Goal: Task Accomplishment & Management: Manage account settings

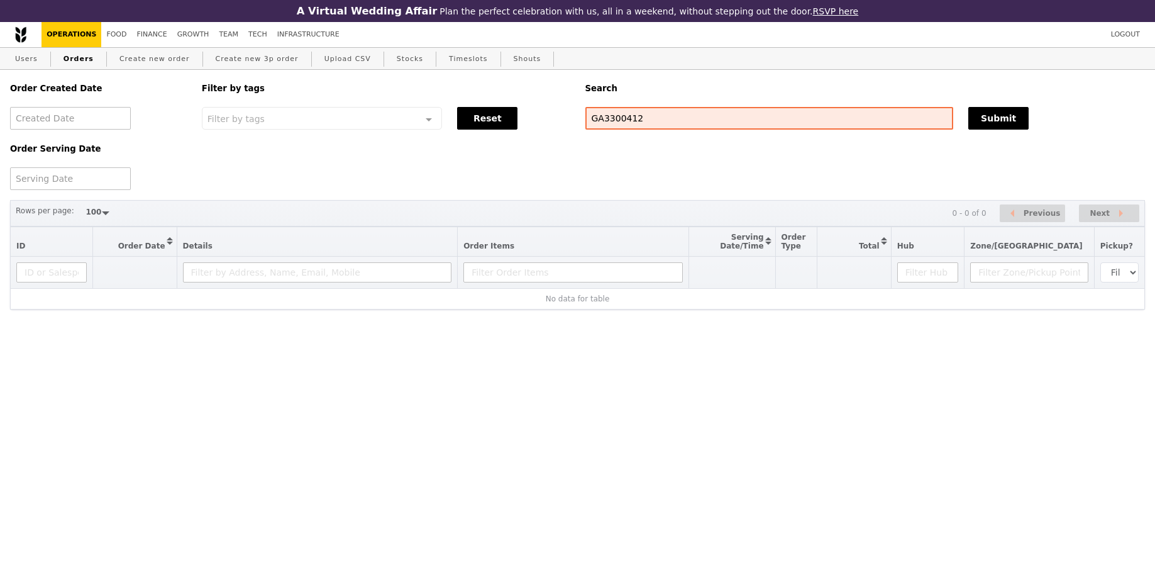
select select "100"
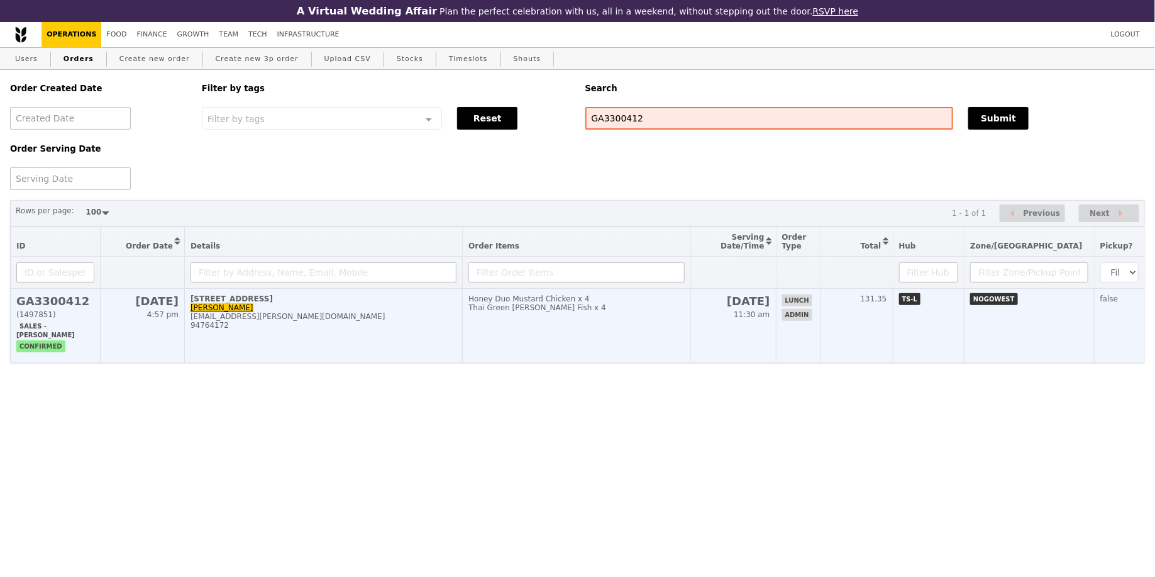
click at [743, 321] on td "[DATE] 11:30 am" at bounding box center [733, 326] width 86 height 74
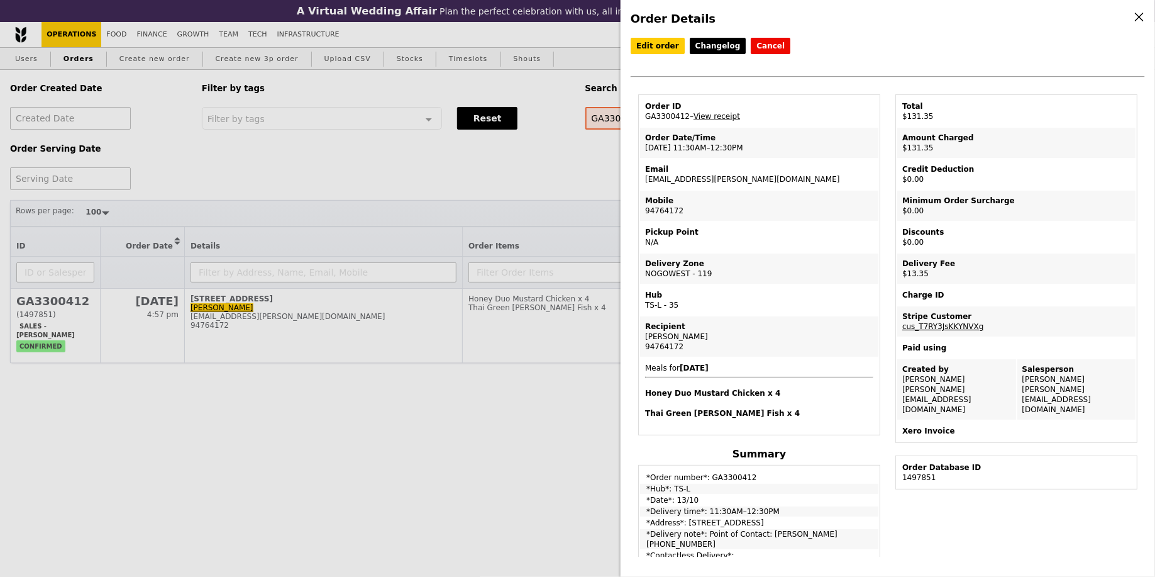
click at [700, 179] on td "Email [EMAIL_ADDRESS][PERSON_NAME][DOMAIN_NAME]" at bounding box center [759, 174] width 238 height 30
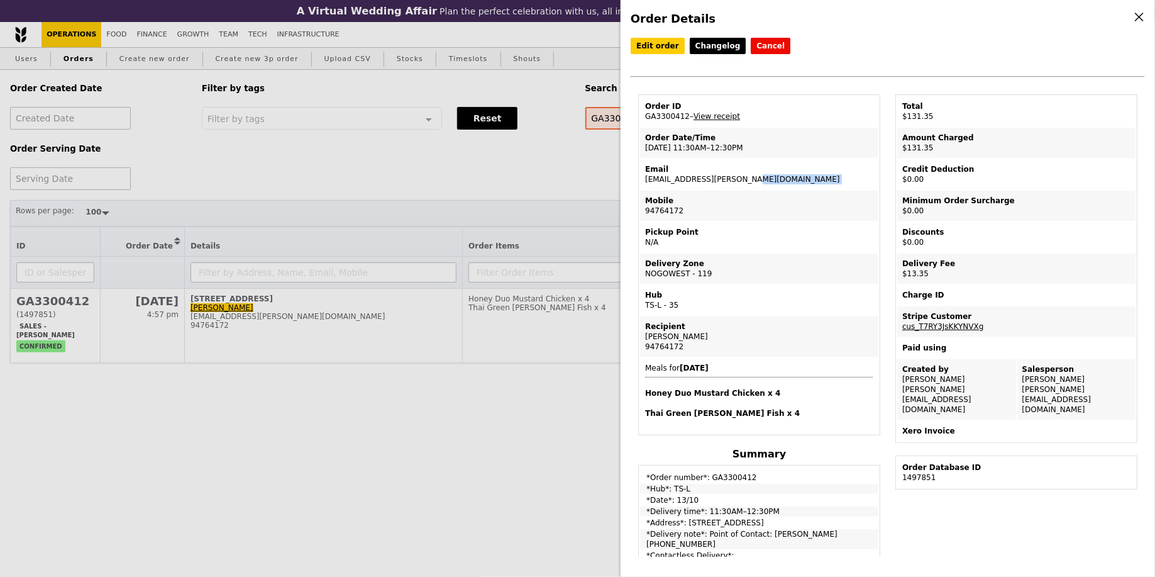
click at [700, 179] on td "Email [EMAIL_ADDRESS][PERSON_NAME][DOMAIN_NAME]" at bounding box center [759, 174] width 238 height 30
copy td "[EMAIL_ADDRESS][PERSON_NAME][DOMAIN_NAME]"
click at [584, 154] on div "Order Details Edit order Changelog Cancel Order ID GA3300412 – View receipt Ord…" at bounding box center [577, 288] width 1155 height 577
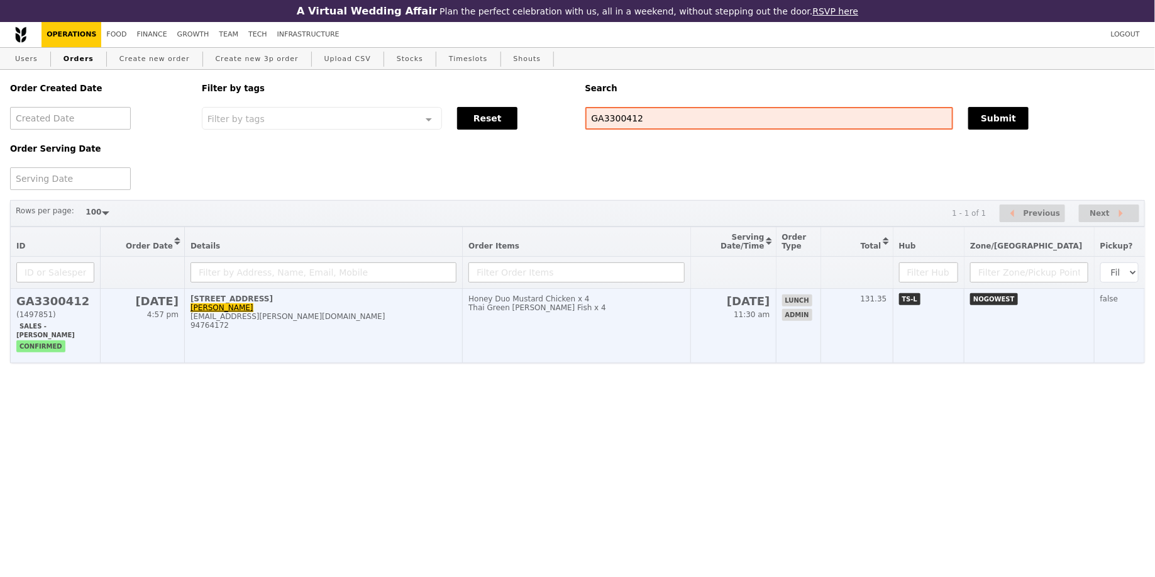
click at [541, 325] on td "Honey Duo Mustard Chicken x 4 Thai Green [PERSON_NAME] Fish x 4" at bounding box center [577, 326] width 228 height 74
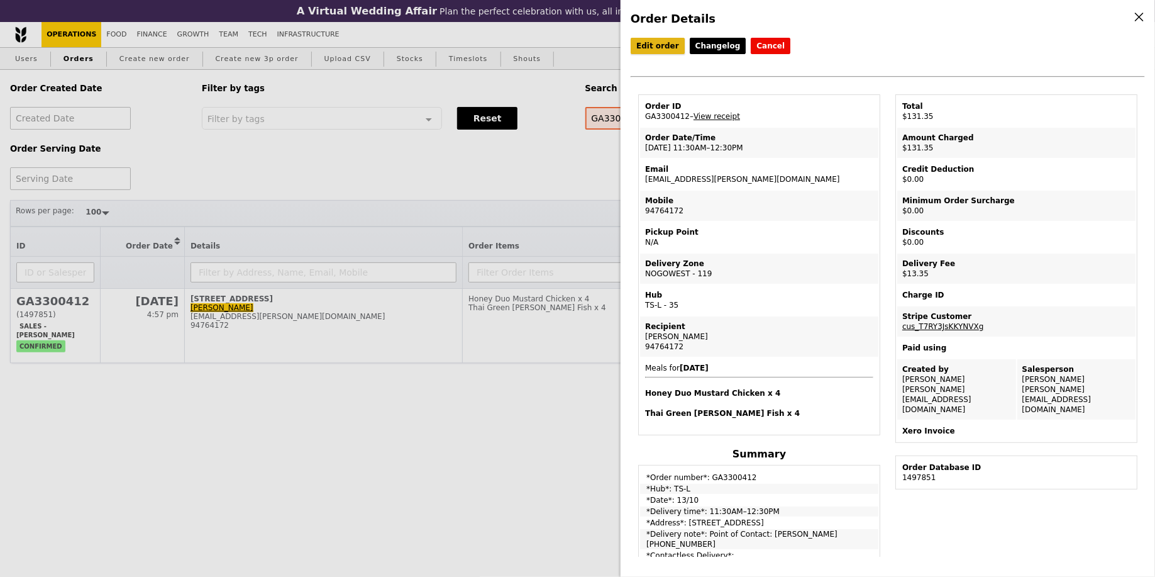
click at [646, 49] on link "Edit order" at bounding box center [658, 46] width 54 height 16
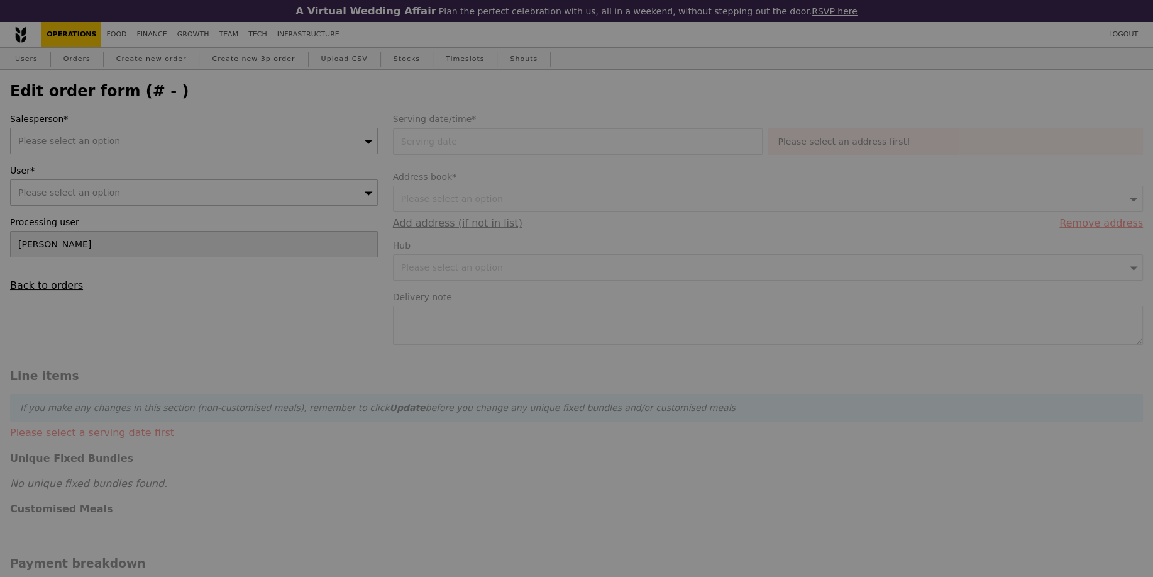
type input "[DATE]"
type textarea "Point of Contact: [PERSON_NAME] [PHONE_NUMBER]"
type input "118.00"
type input "12.25"
type input "13.35"
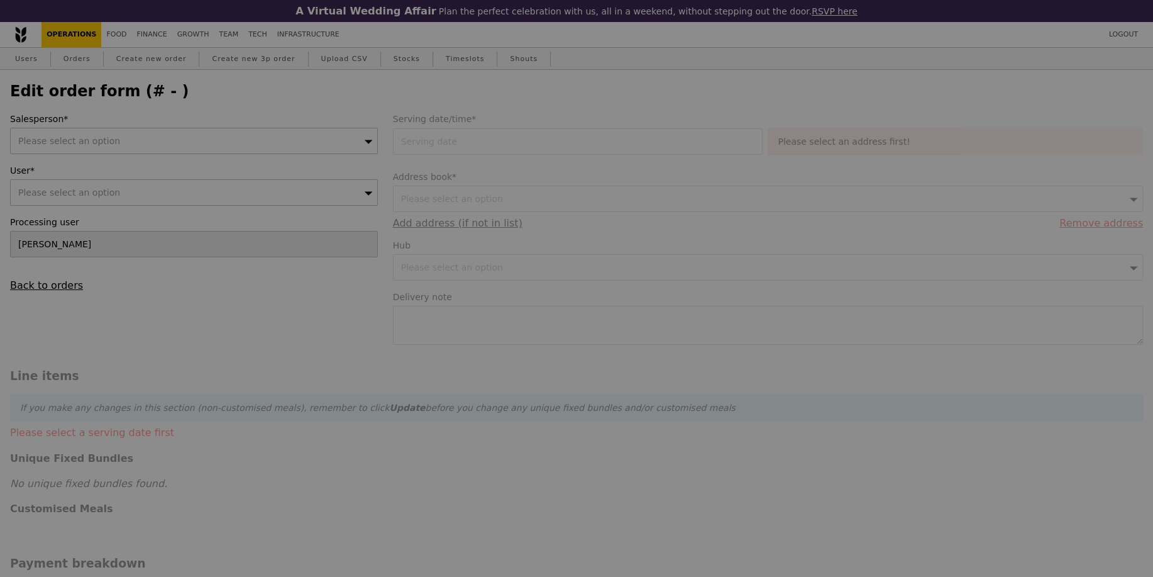
type input "131.35"
type input "Loading..."
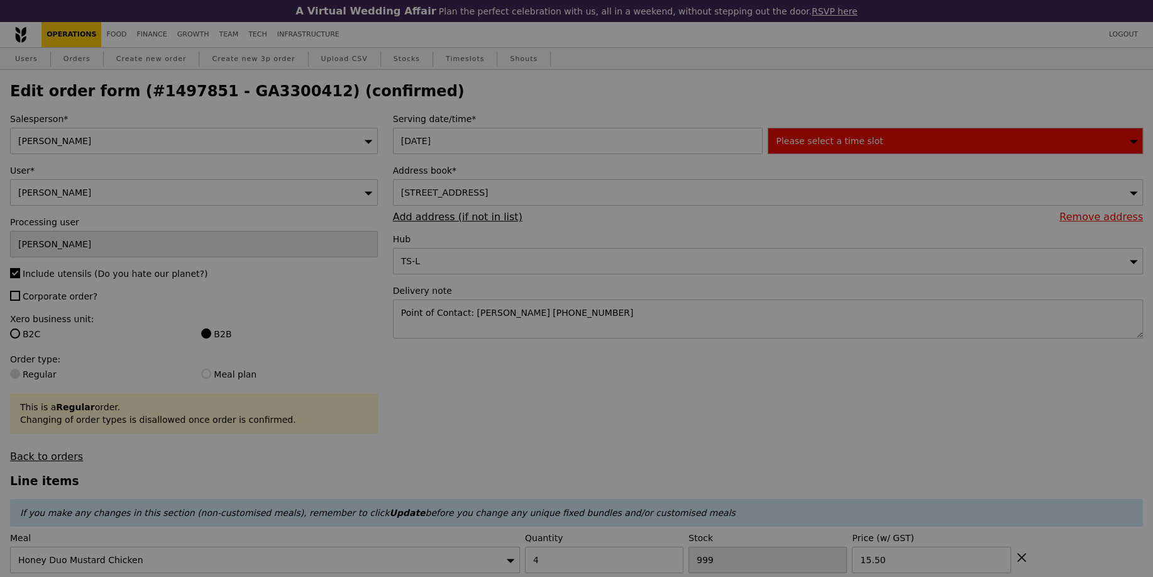
type input "450"
type input "479"
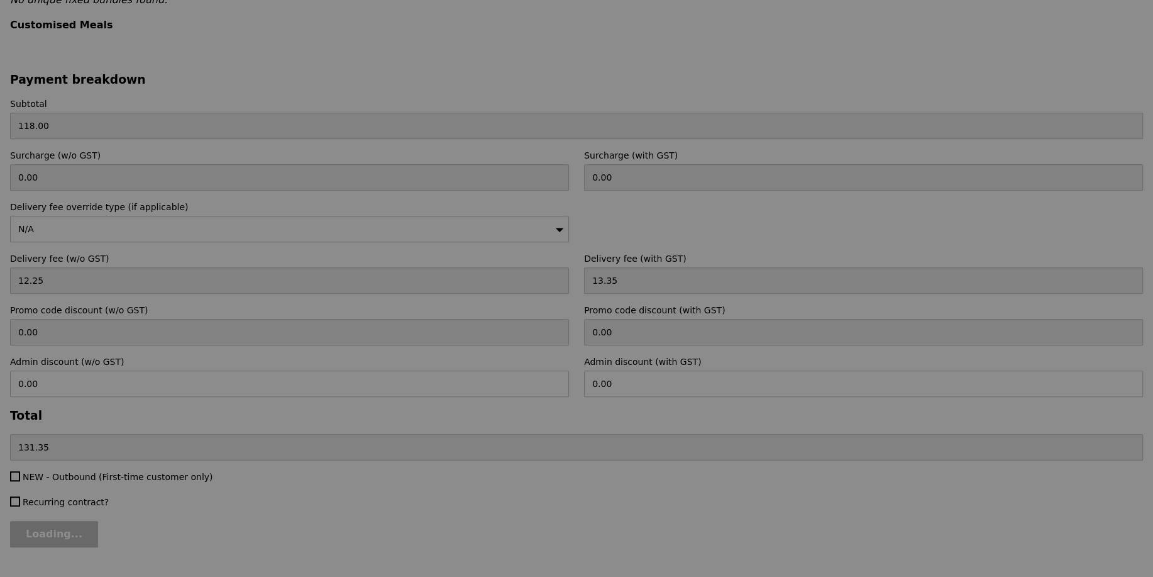
type input "Update"
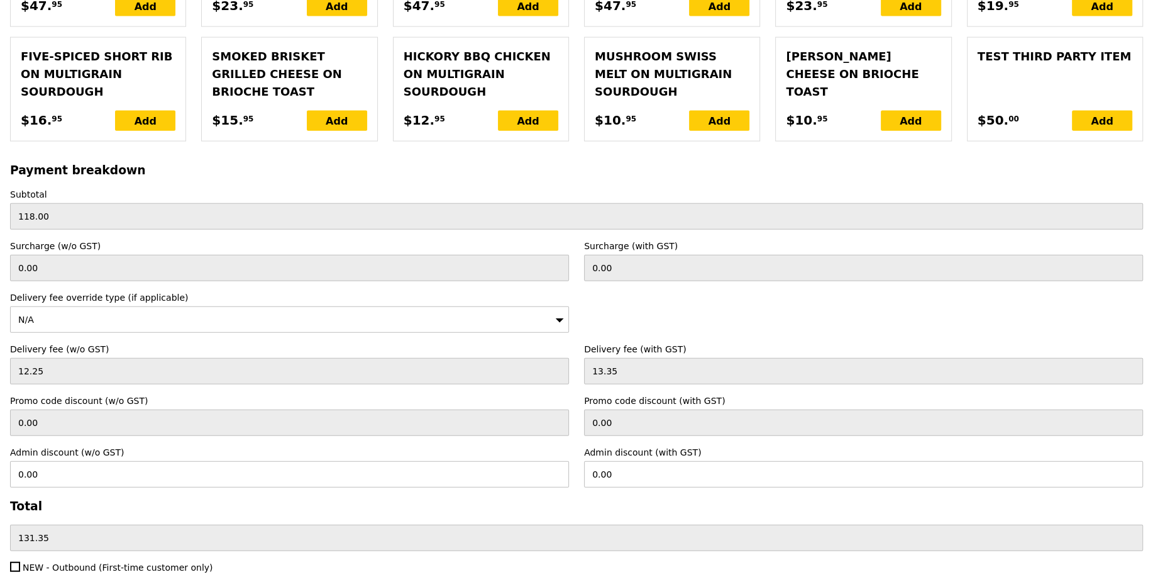
scroll to position [2871, 0]
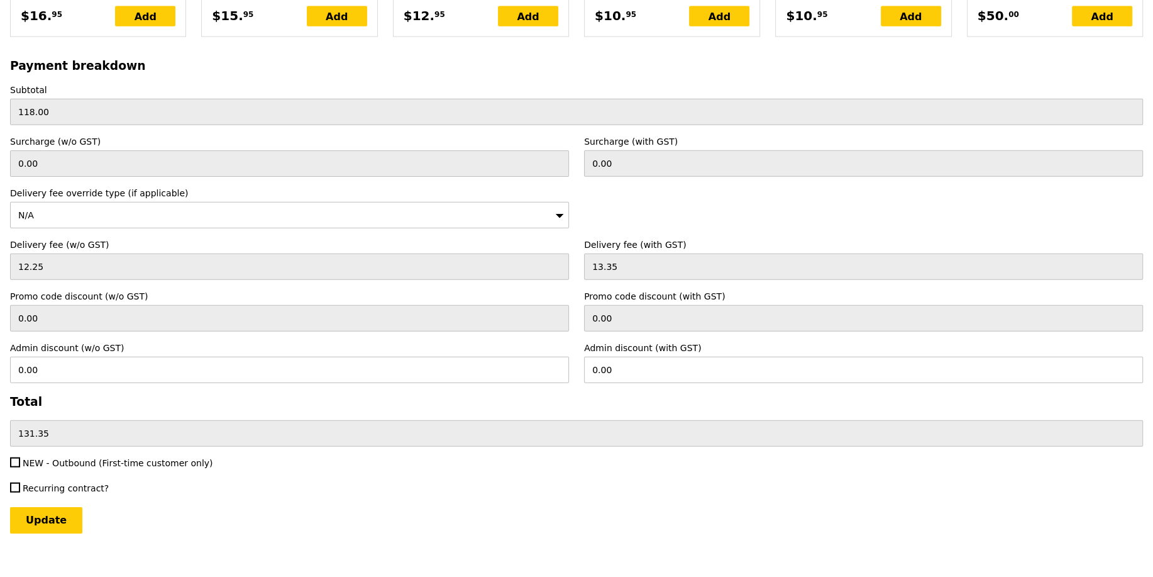
click at [57, 458] on span "NEW - Outbound (First-time customer only)" at bounding box center [118, 463] width 191 height 10
click at [20, 457] on input "NEW - Outbound (First-time customer only)" at bounding box center [15, 462] width 10 height 10
checkbox input "true"
click at [54, 513] on input "Update" at bounding box center [46, 520] width 72 height 26
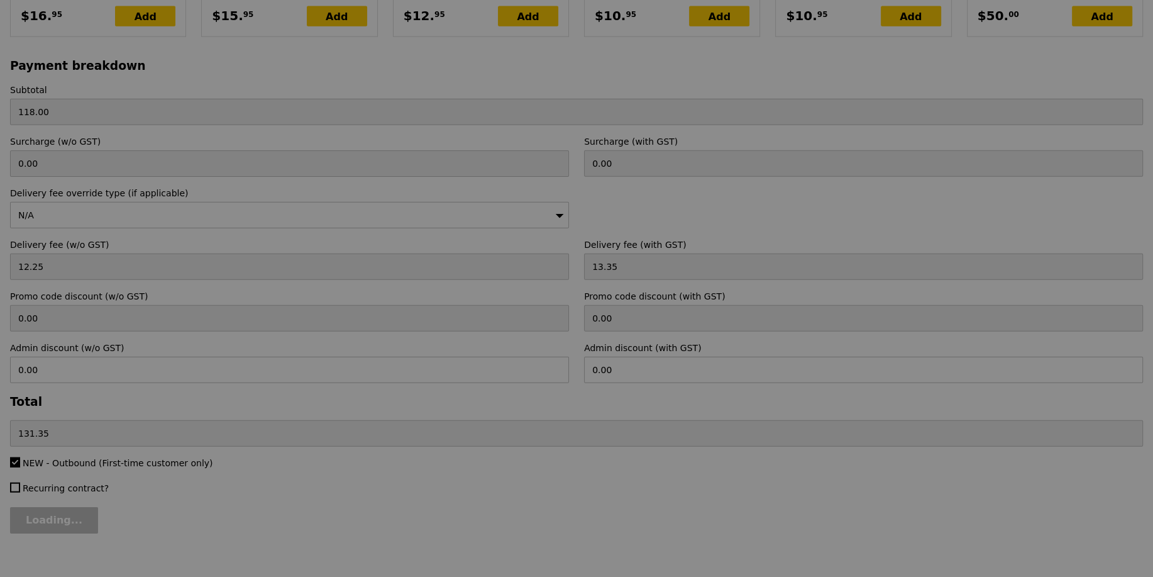
type input "Update"
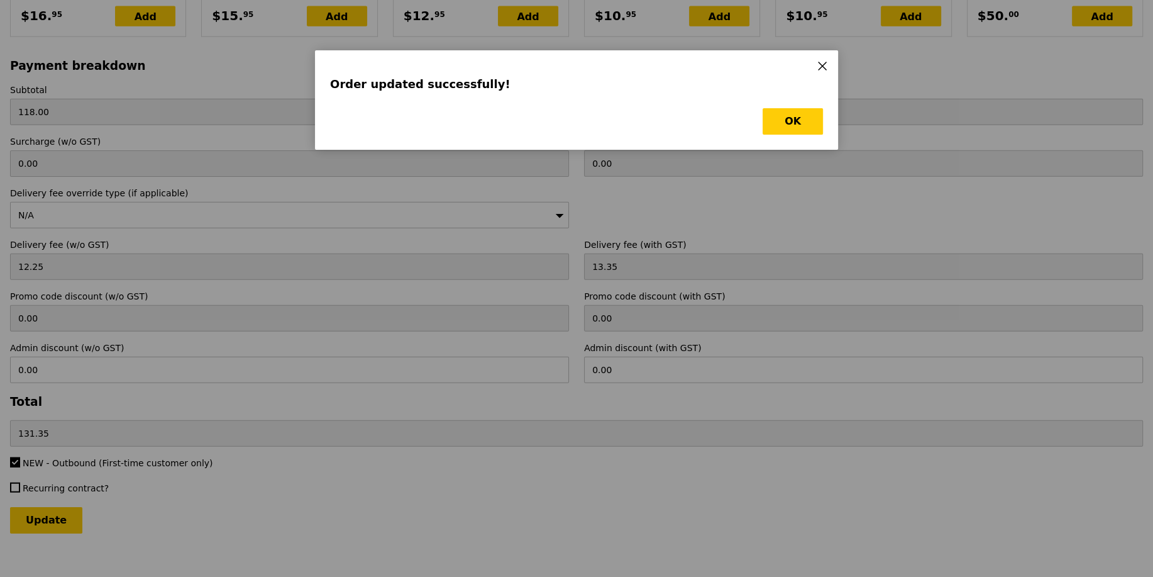
scroll to position [0, 0]
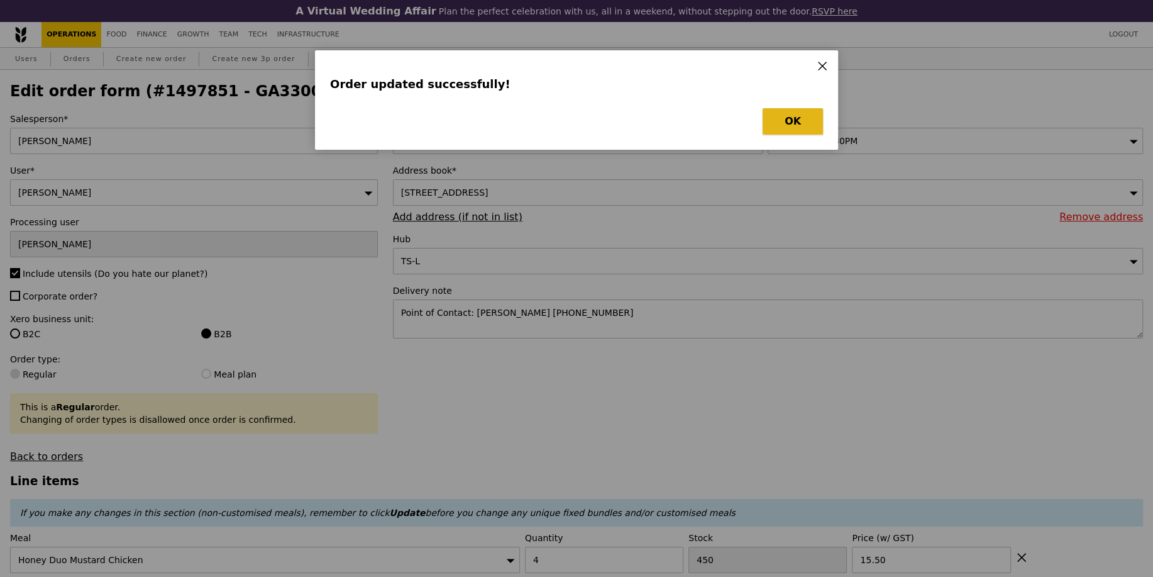
click at [807, 117] on button "OK" at bounding box center [793, 121] width 60 height 26
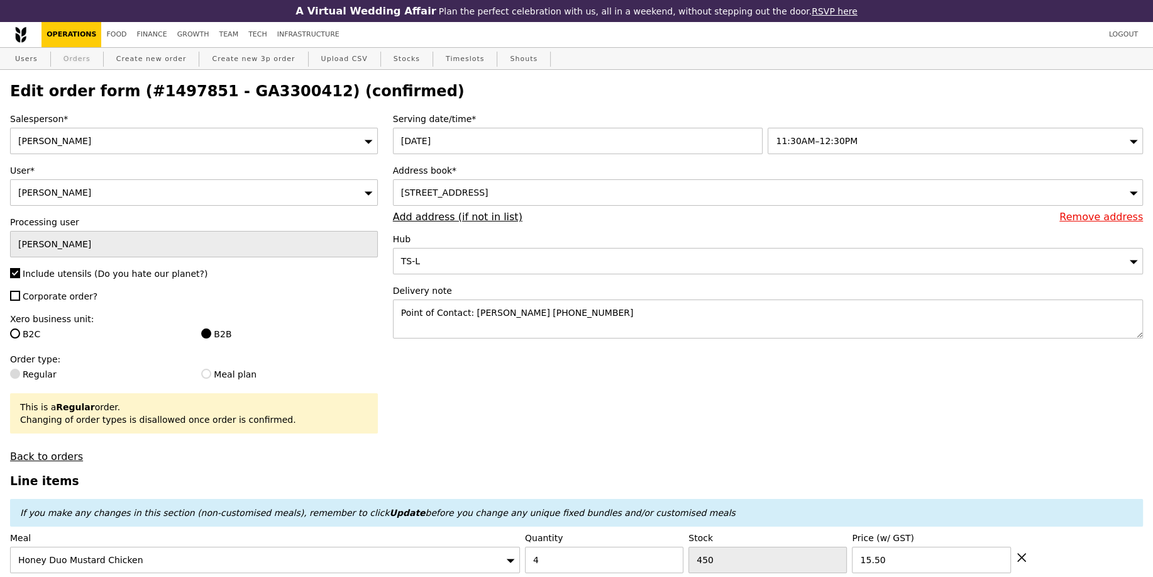
click at [78, 60] on link "Orders" at bounding box center [76, 59] width 37 height 23
select select "100"
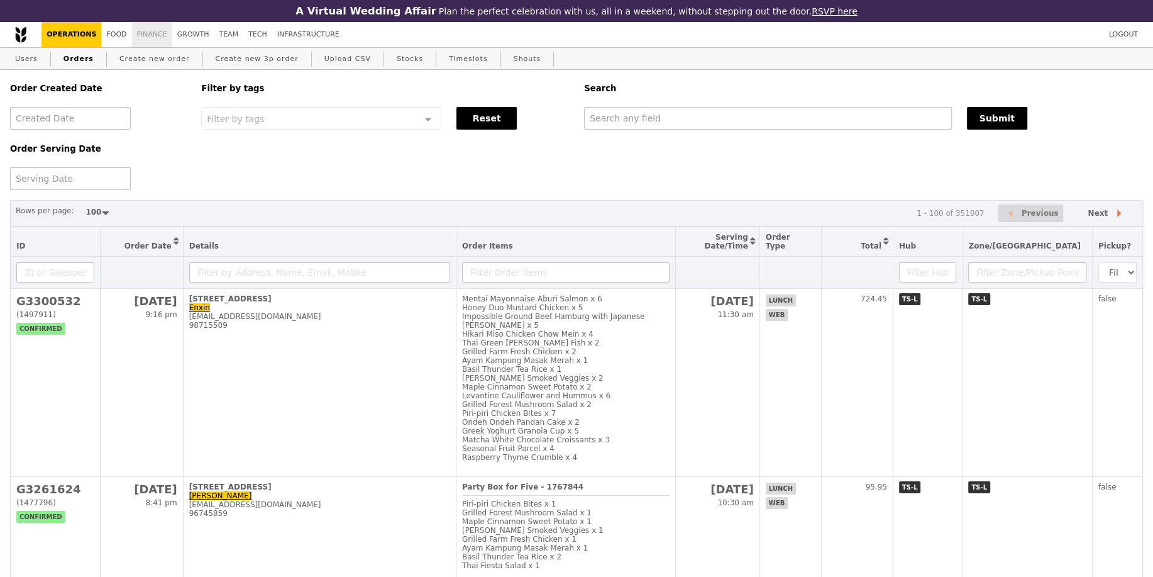
click at [151, 33] on link "Finance" at bounding box center [152, 34] width 40 height 25
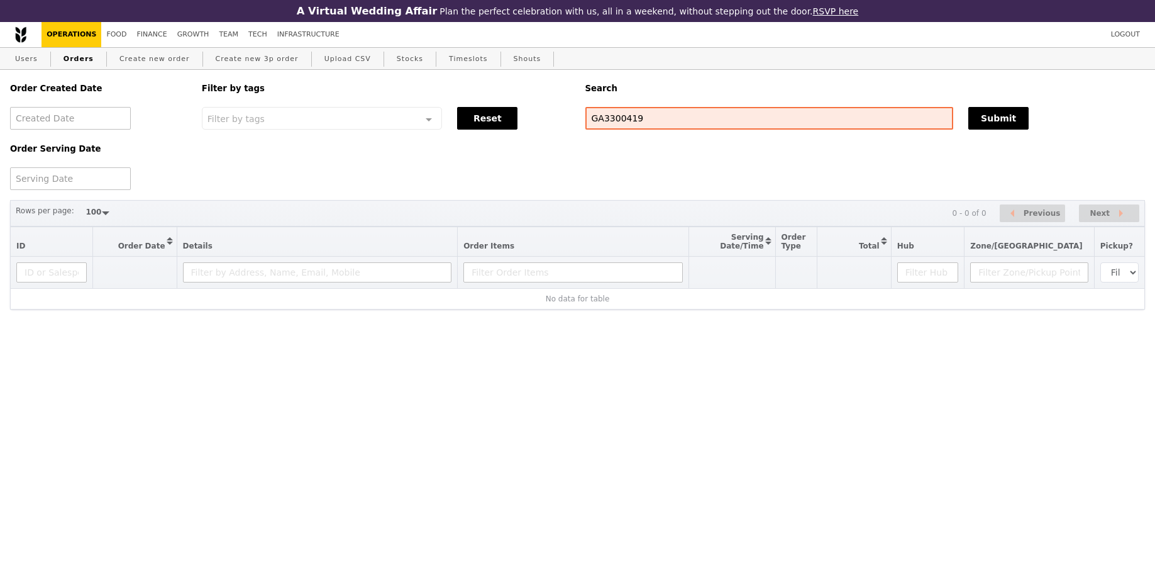
select select "100"
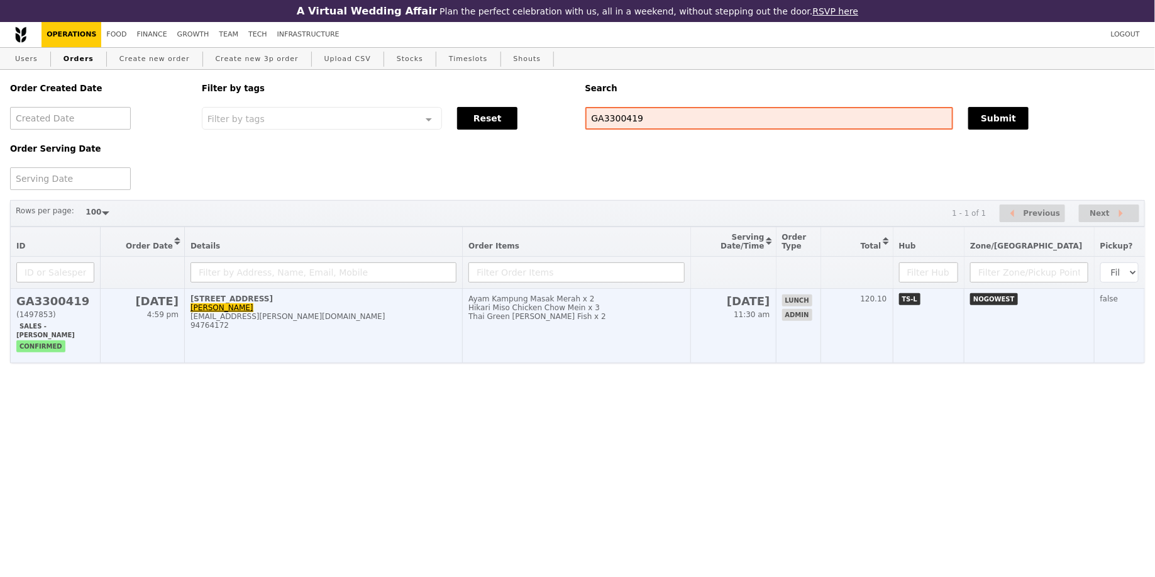
click at [341, 312] on td "91 Nanyang Ave, #04-033 Lee Wan Ping jessilind.lee@ntu.edu.sg 94764172" at bounding box center [323, 326] width 278 height 74
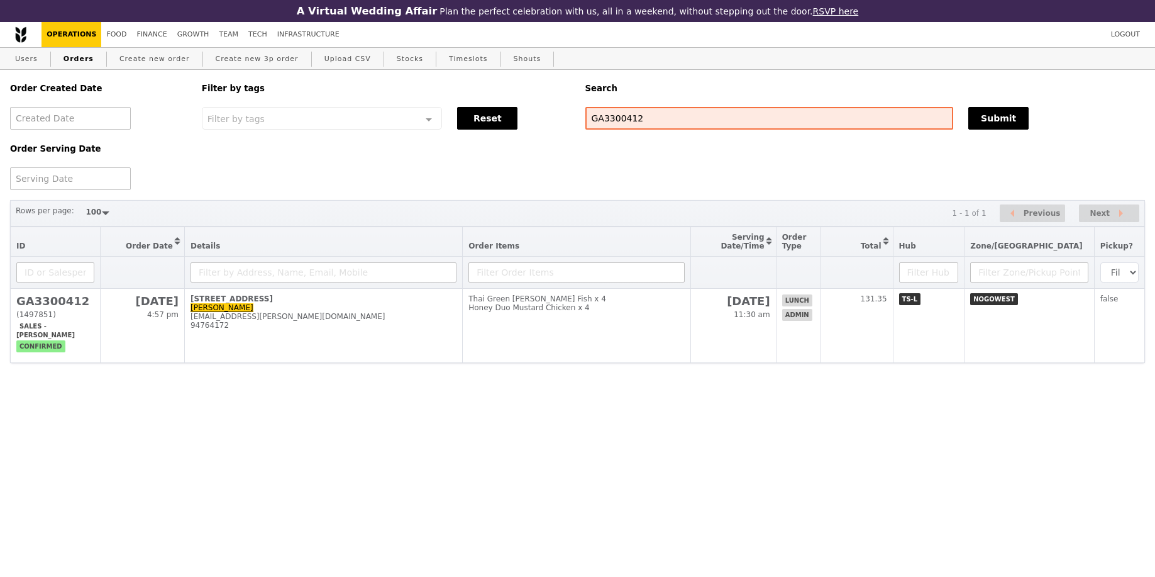
select select "100"
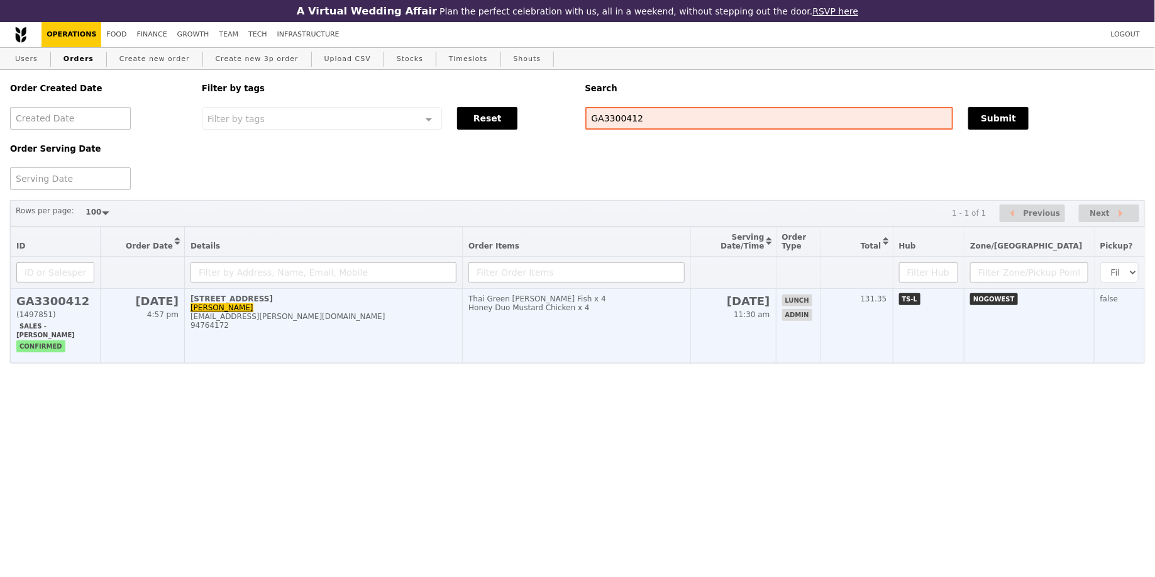
click at [690, 341] on td "Thai Green [PERSON_NAME] Fish x 4 Honey Duo Mustard Chicken x 4" at bounding box center [577, 326] width 228 height 74
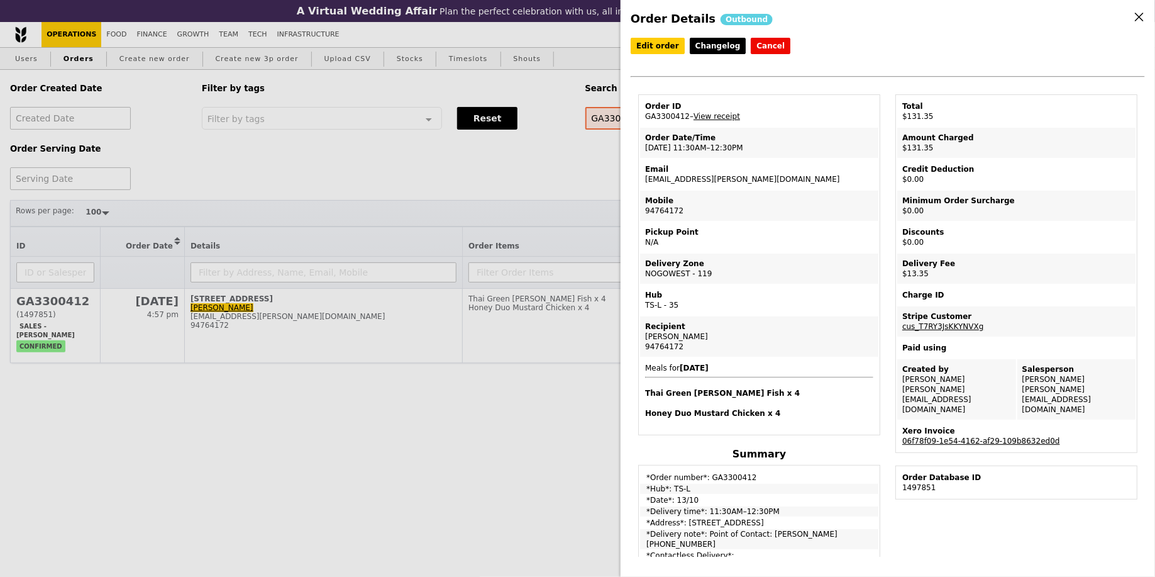
click at [1003, 436] on link "06f78f09-1e54-4162-af29-109b8632ed0d" at bounding box center [981, 440] width 158 height 9
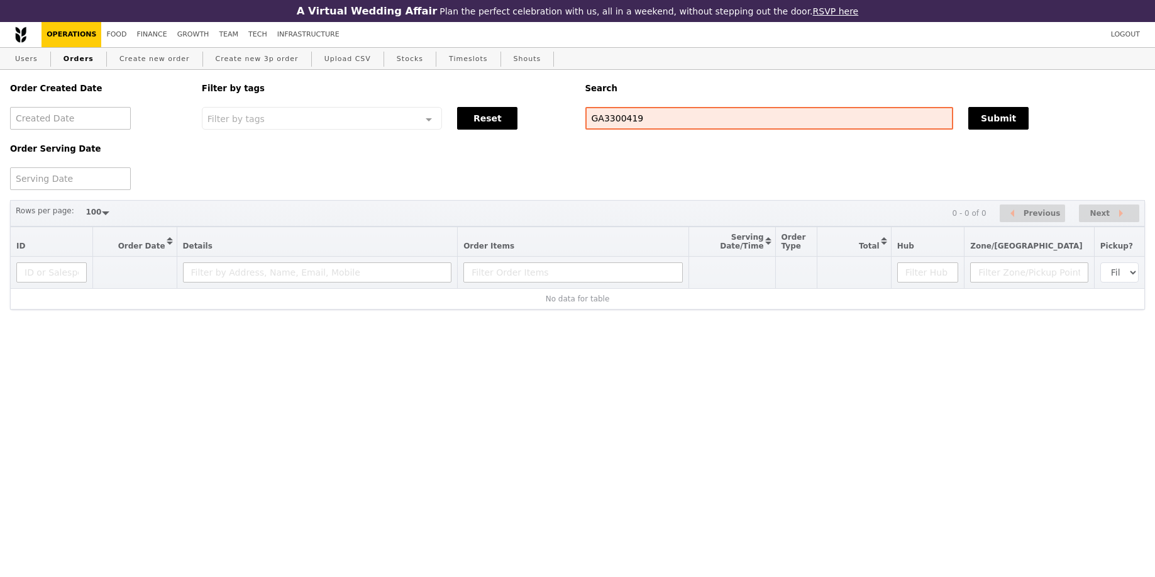
select select "100"
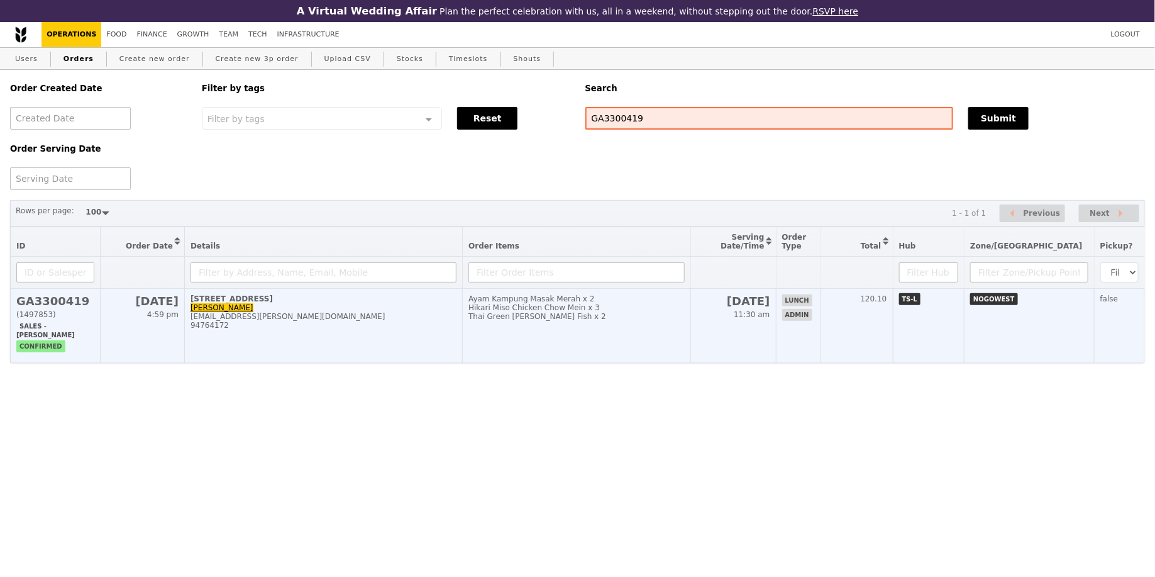
click at [690, 327] on td "Ayam Kampung Masak Merah x 2 Hikari Miso Chicken Chow Mein x 3 Thai Green Curry…" at bounding box center [577, 326] width 228 height 74
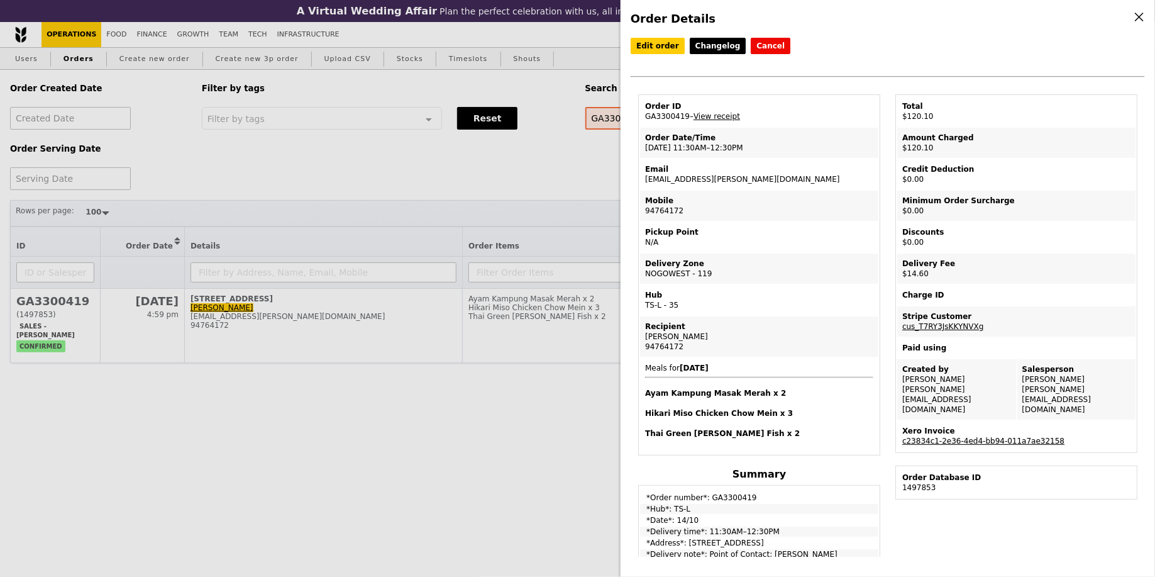
click at [1010, 436] on link "c23834c1-2e36-4ed4-bb94-011a7ae32158" at bounding box center [983, 440] width 162 height 9
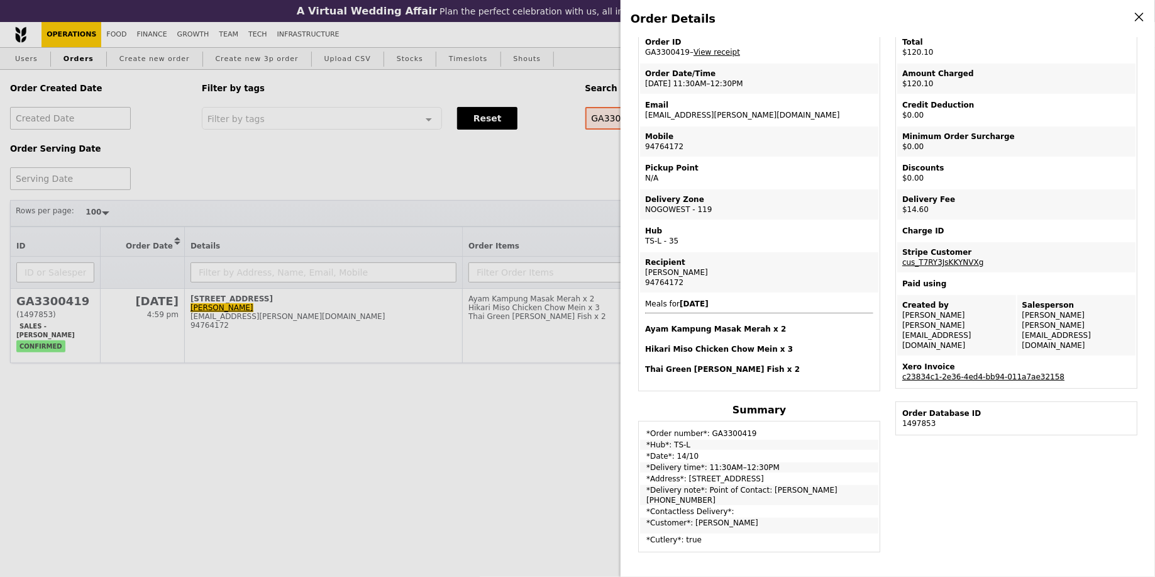
scroll to position [199, 0]
